Goal: Information Seeking & Learning: Learn about a topic

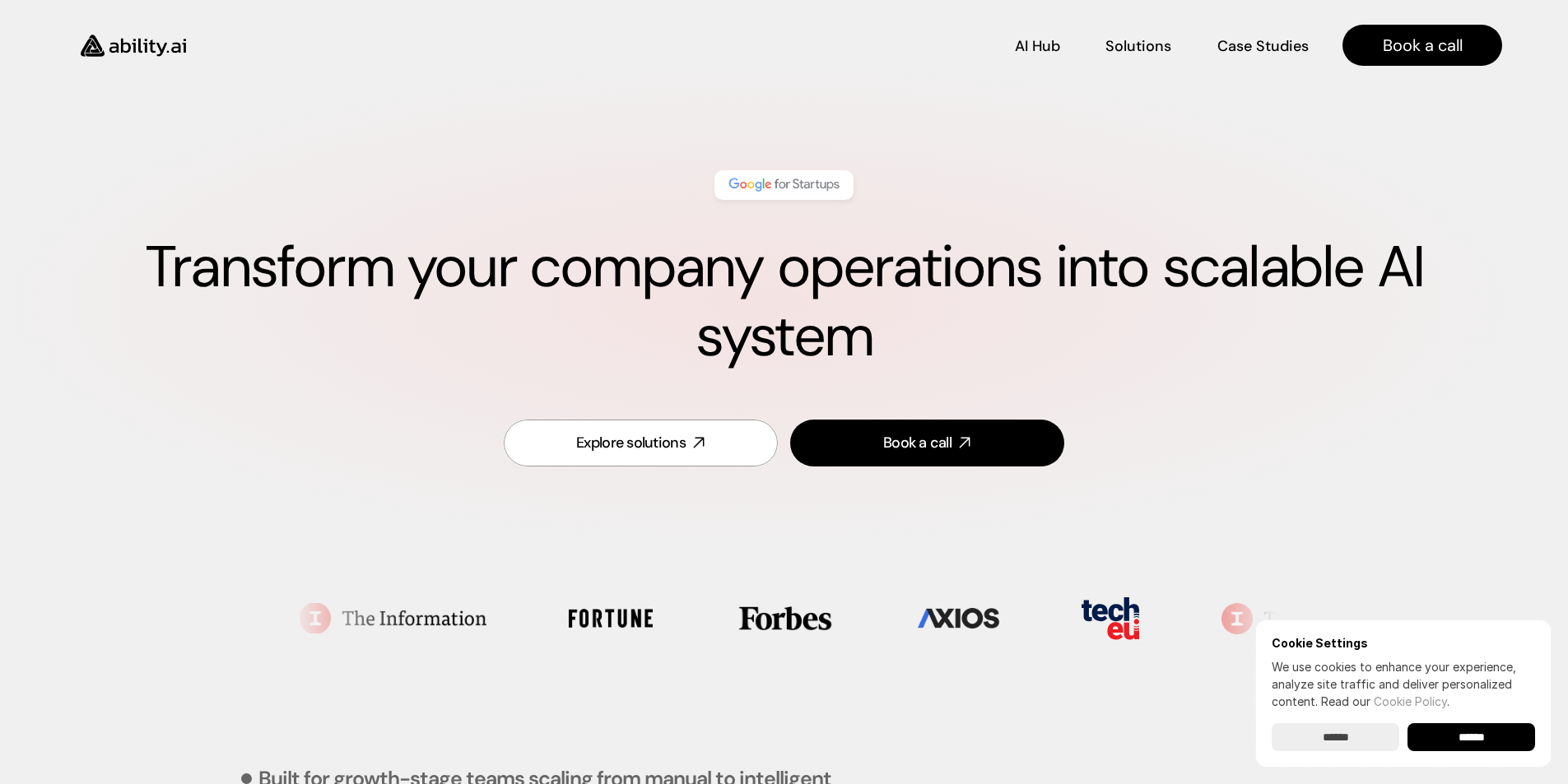
click at [949, 284] on h1 "Transform your company operations into scalable AI system" at bounding box center [784, 302] width 1436 height 138
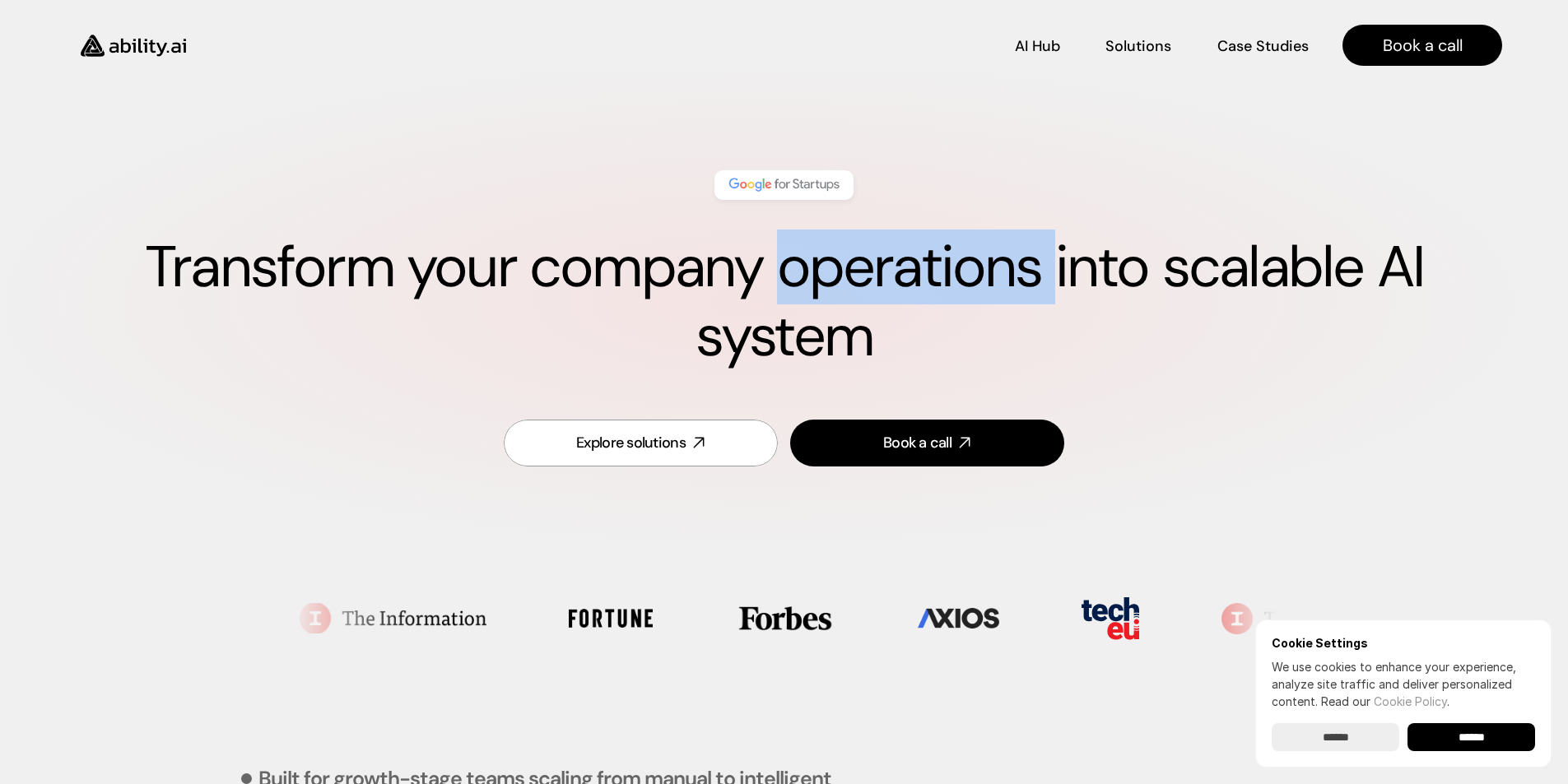
click at [949, 284] on h1 "Transform your company operations into scalable AI system" at bounding box center [784, 302] width 1436 height 138
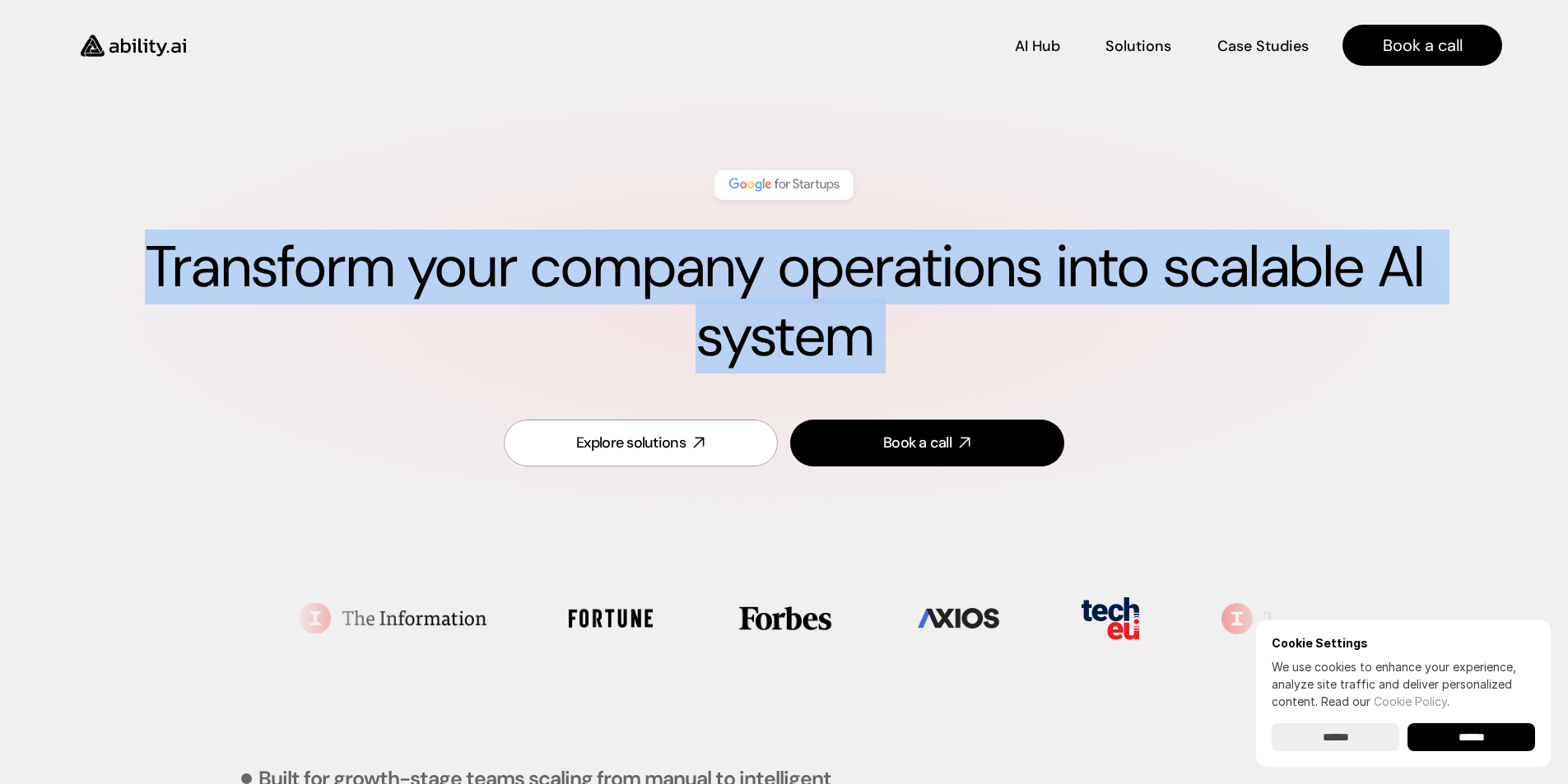
click at [949, 284] on h1 "Transform your company operations into scalable AI system" at bounding box center [784, 302] width 1436 height 138
click at [899, 339] on h1 "Transform your company operations into scalable AI system" at bounding box center [784, 302] width 1436 height 138
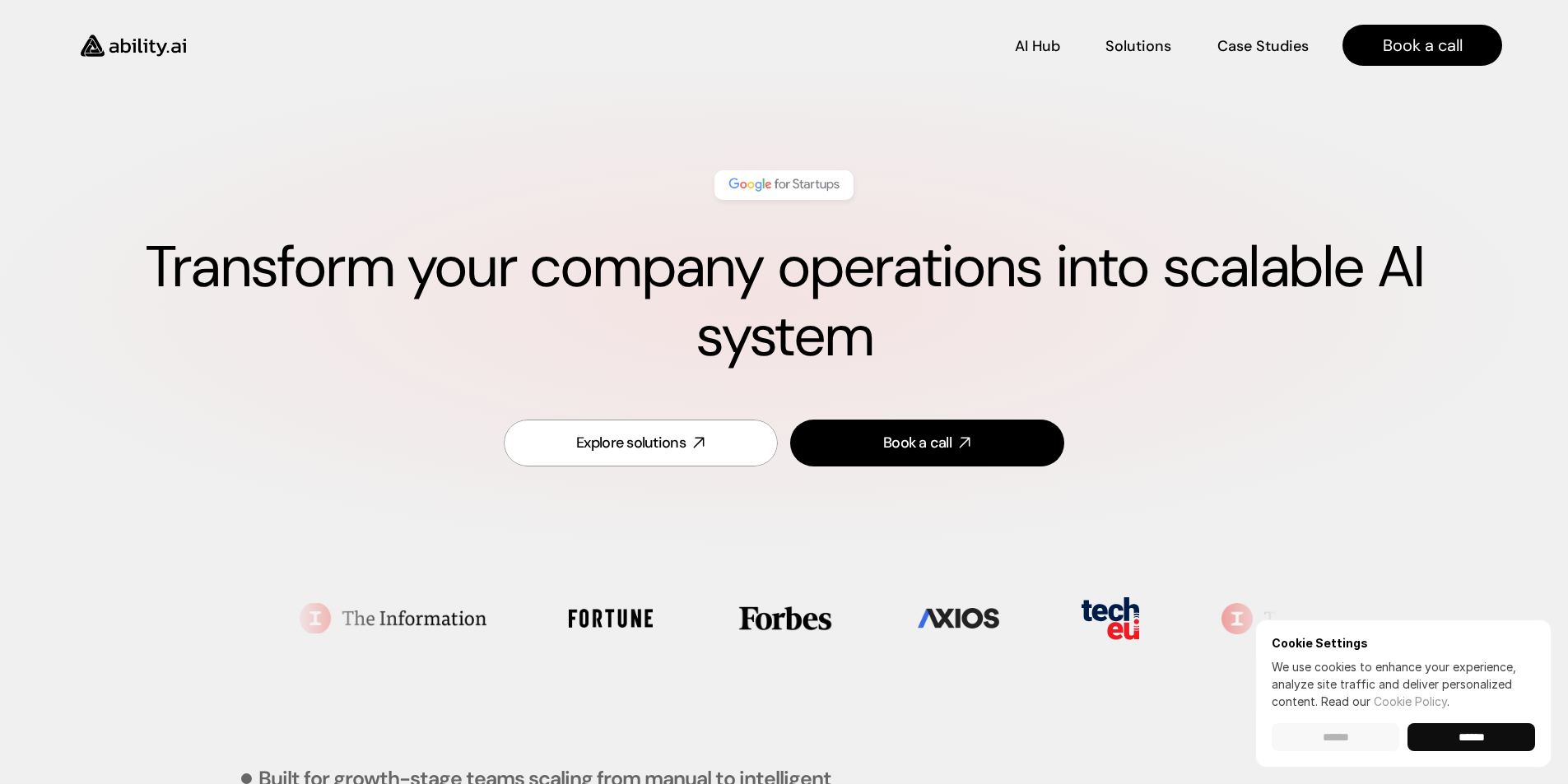
click at [1338, 735] on input "******" at bounding box center [1335, 737] width 128 height 28
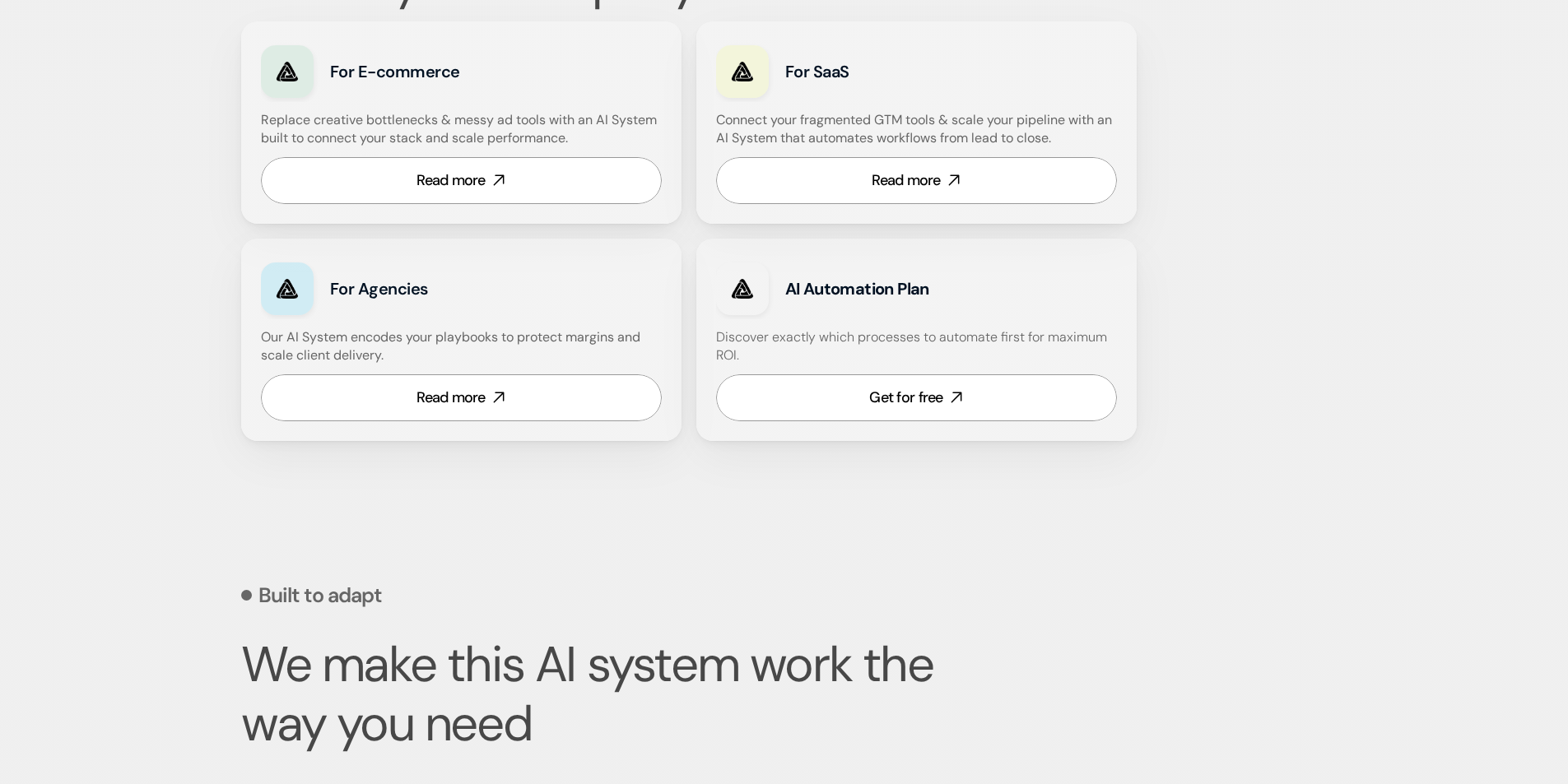
scroll to position [772, 0]
